Goal: Navigation & Orientation: Find specific page/section

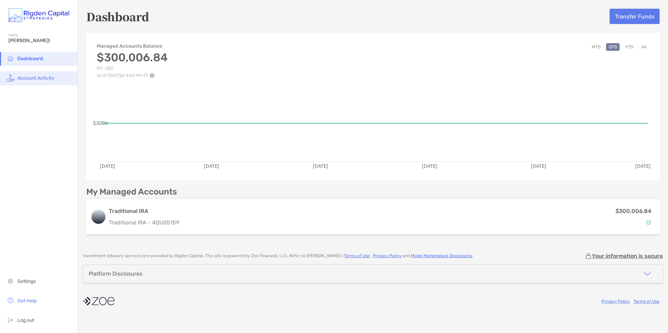
click at [32, 77] on span "Account Activity" at bounding box center [35, 78] width 37 height 6
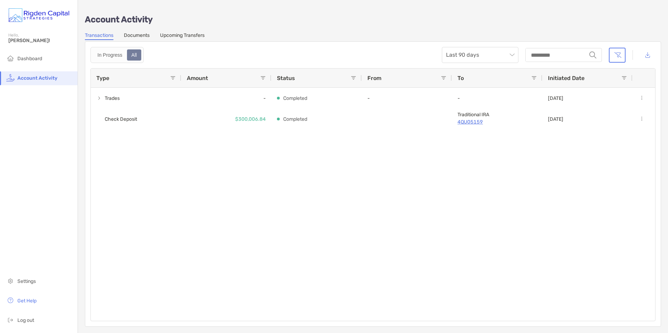
click at [140, 34] on link "Documents" at bounding box center [137, 36] width 26 height 8
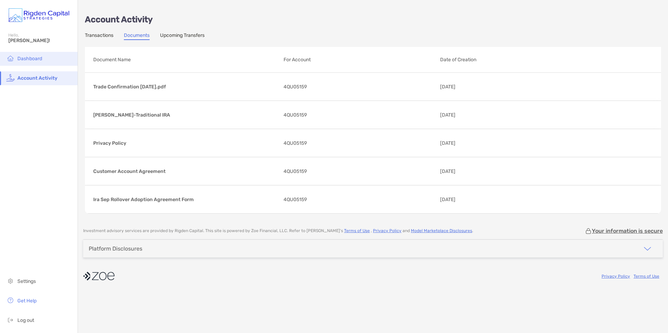
click at [32, 58] on span "Dashboard" at bounding box center [29, 59] width 25 height 6
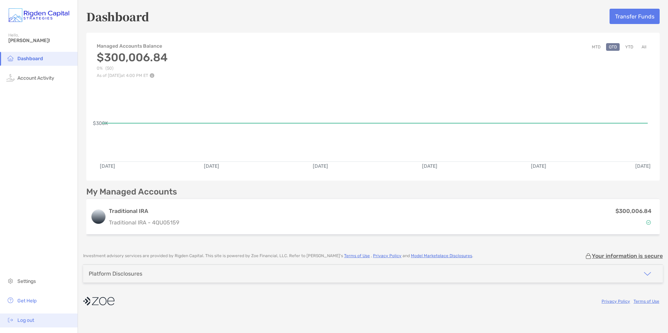
click at [26, 319] on span "Log out" at bounding box center [25, 320] width 17 height 6
